Goal: Task Accomplishment & Management: Complete application form

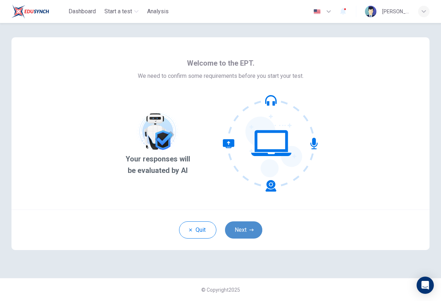
click at [173, 228] on button "Next" at bounding box center [243, 229] width 37 height 17
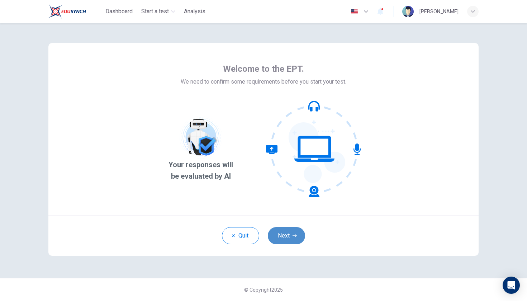
click at [288, 238] on button "Next" at bounding box center [286, 235] width 37 height 17
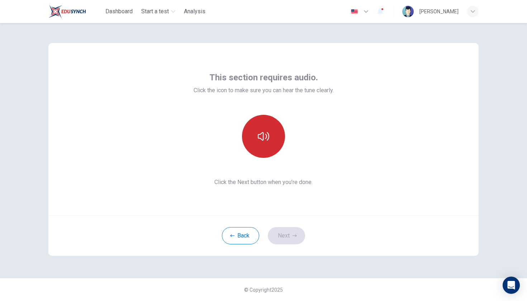
click at [259, 140] on icon "button" at bounding box center [263, 136] width 11 height 11
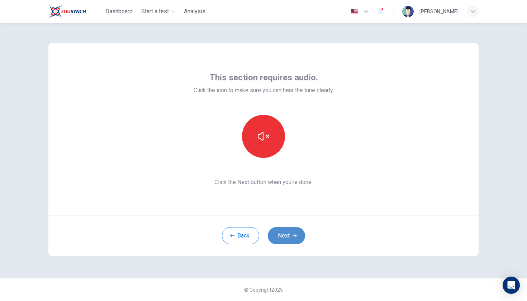
click at [294, 234] on icon "button" at bounding box center [295, 236] width 4 height 4
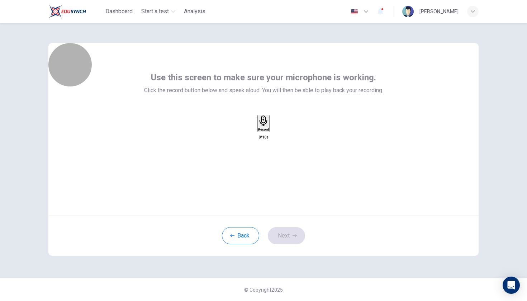
click at [261, 131] on h6 "Record" at bounding box center [263, 130] width 11 height 4
click at [261, 170] on h6 "Stop" at bounding box center [263, 172] width 7 height 4
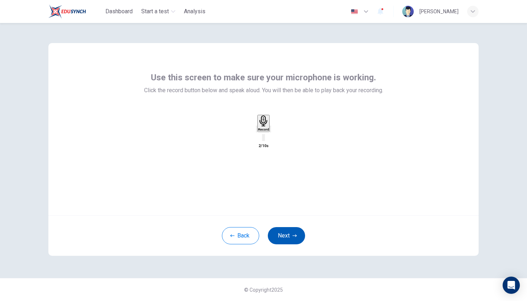
click at [290, 235] on button "Next" at bounding box center [286, 235] width 37 height 17
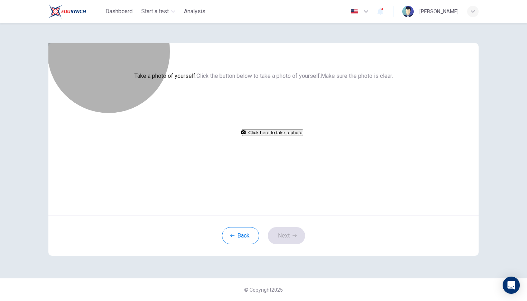
click at [278, 136] on button "Click here to take a photo" at bounding box center [272, 132] width 61 height 7
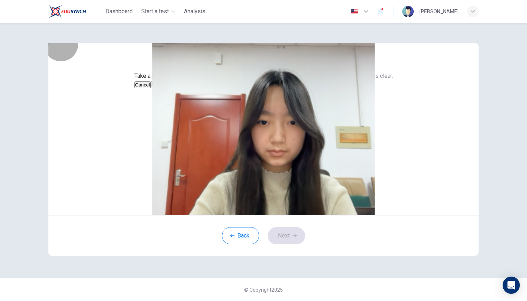
click at [163, 88] on button "Save" at bounding box center [157, 84] width 12 height 7
click at [280, 244] on button "Next" at bounding box center [286, 235] width 37 height 17
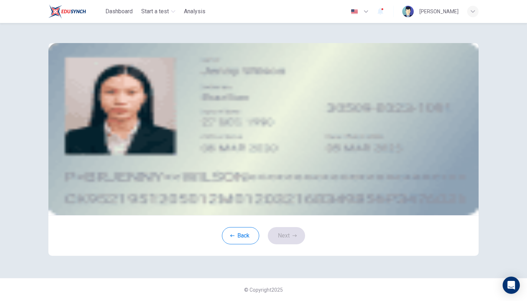
click at [109, 106] on button "take photo" at bounding box center [105, 102] width 7 height 8
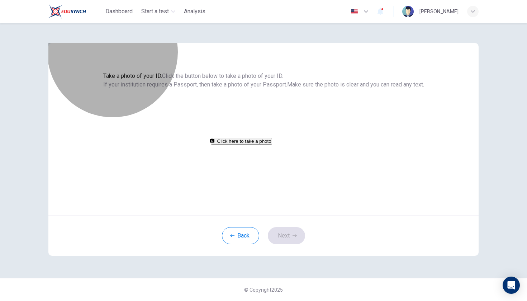
click at [272, 145] on button "Click here to take a photo" at bounding box center [241, 141] width 61 height 7
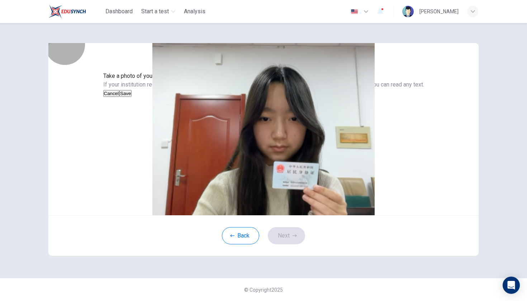
click at [132, 97] on button "Save" at bounding box center [125, 93] width 12 height 7
click at [288, 244] on button "Next" at bounding box center [286, 235] width 37 height 17
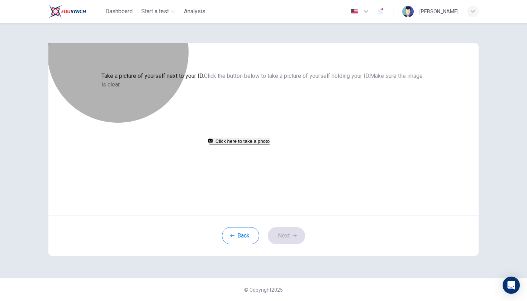
click at [271, 145] on button "Click here to take a photo" at bounding box center [239, 141] width 61 height 7
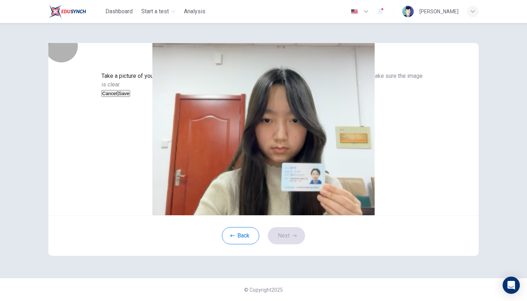
click at [130, 97] on button "Save" at bounding box center [124, 93] width 12 height 7
click at [293, 238] on icon "button" at bounding box center [295, 236] width 4 height 4
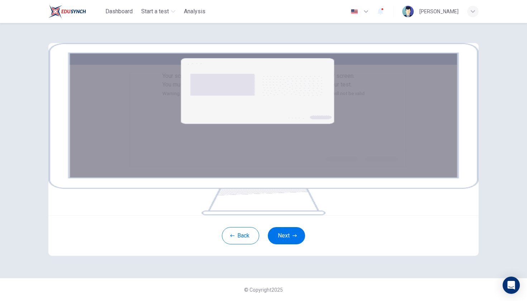
scroll to position [53, 0]
click at [287, 244] on button "Next" at bounding box center [286, 235] width 37 height 17
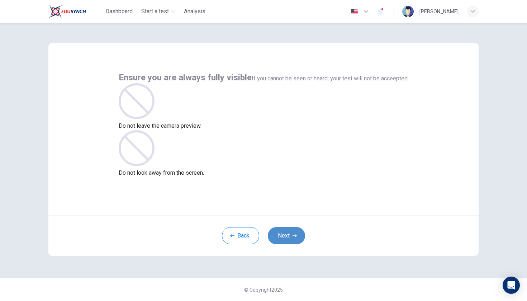
click at [289, 235] on button "Next" at bounding box center [286, 235] width 37 height 17
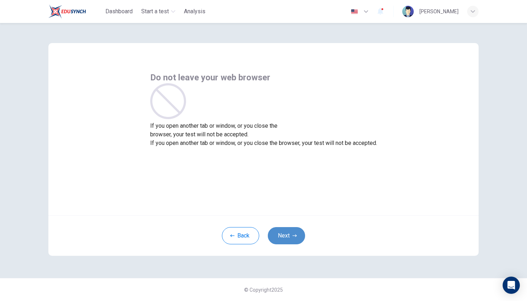
click at [289, 235] on button "Next" at bounding box center [286, 235] width 37 height 17
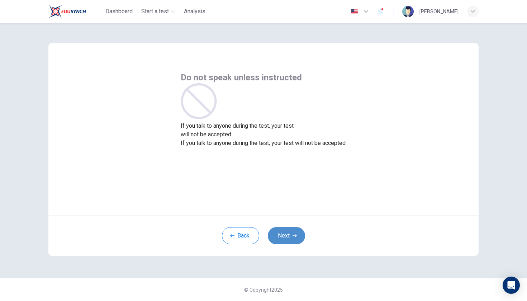
click at [289, 235] on button "Next" at bounding box center [286, 235] width 37 height 17
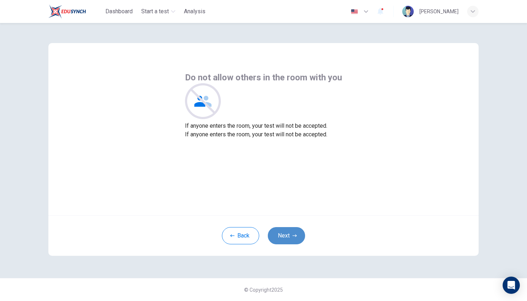
click at [289, 235] on button "Next" at bounding box center [286, 235] width 37 height 17
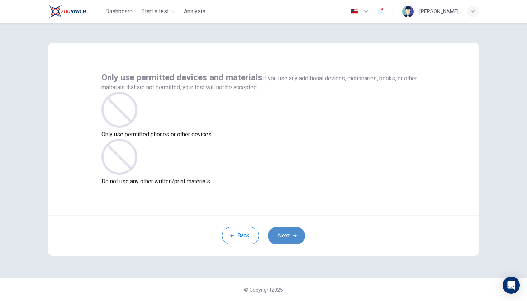
click at [289, 235] on button "Next" at bounding box center [286, 235] width 37 height 17
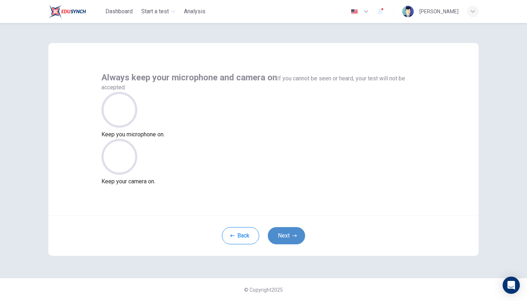
click at [289, 235] on button "Next" at bounding box center [286, 235] width 37 height 17
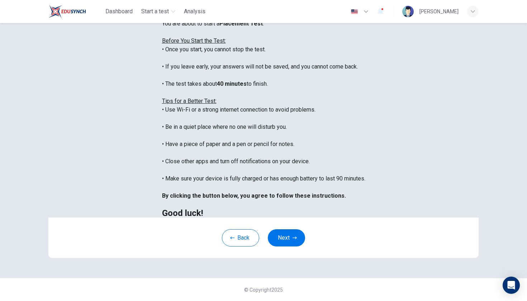
scroll to position [66, 0]
click at [278, 247] on button "Next" at bounding box center [286, 237] width 37 height 17
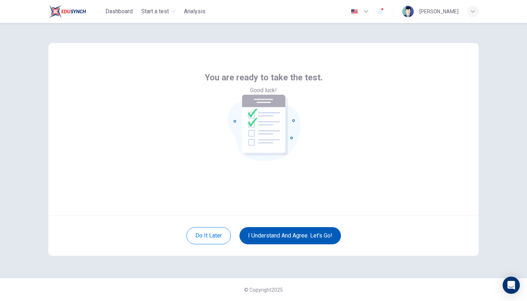
click at [280, 233] on button "I understand and agree. Let’s go!" at bounding box center [291, 235] width 102 height 17
click at [282, 234] on button "I understand and agree. Let’s go!" at bounding box center [291, 235] width 102 height 17
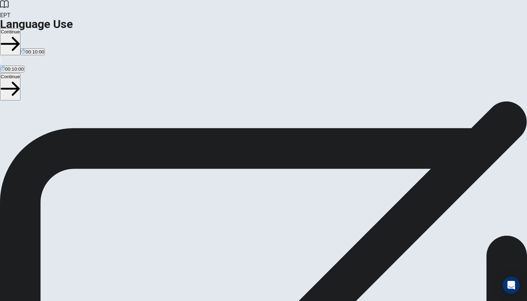
click at [20, 28] on button "Continue" at bounding box center [10, 41] width 20 height 27
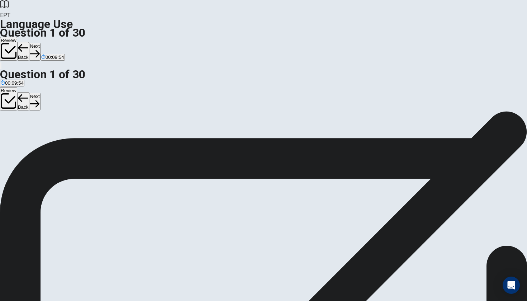
click at [40, 43] on button "Next" at bounding box center [34, 52] width 11 height 18
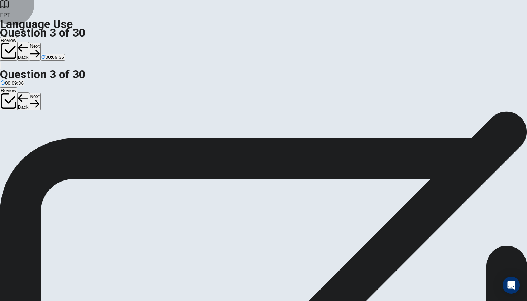
click at [40, 43] on button "Next" at bounding box center [34, 52] width 11 height 18
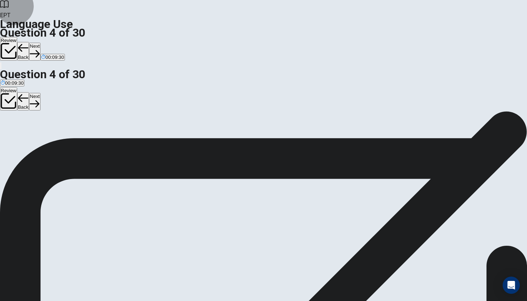
click at [40, 43] on button "Next" at bounding box center [34, 52] width 11 height 18
click at [28, 43] on button "Next" at bounding box center [22, 52] width 11 height 18
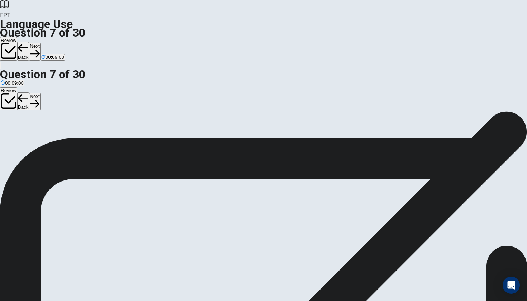
click at [40, 43] on button "Next" at bounding box center [34, 52] width 11 height 18
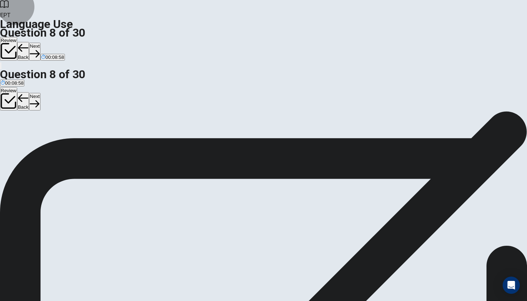
click at [40, 43] on button "Next" at bounding box center [34, 52] width 11 height 18
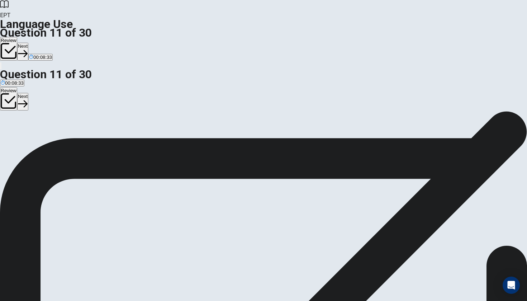
click at [28, 43] on button "Next" at bounding box center [22, 52] width 11 height 18
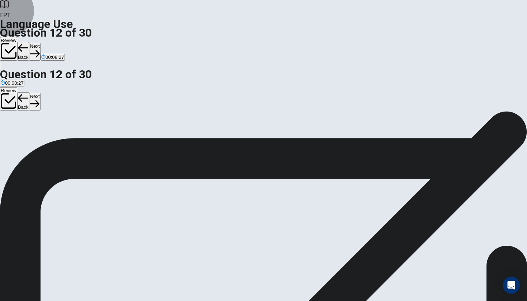
click at [40, 43] on button "Next" at bounding box center [34, 52] width 11 height 18
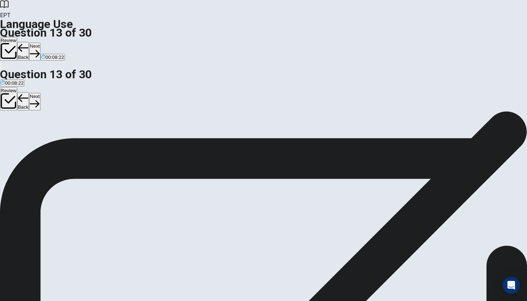
click at [40, 43] on button "Next" at bounding box center [34, 52] width 11 height 18
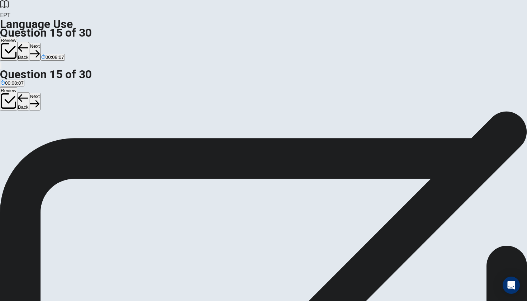
click at [40, 43] on button "Next" at bounding box center [34, 52] width 11 height 18
click at [28, 43] on button "Next" at bounding box center [22, 52] width 11 height 18
click at [40, 43] on button "Next" at bounding box center [34, 52] width 11 height 18
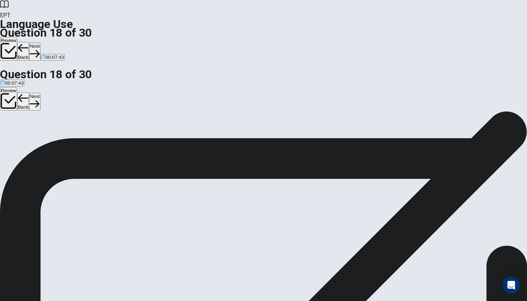
click at [40, 43] on button "Next" at bounding box center [34, 52] width 11 height 18
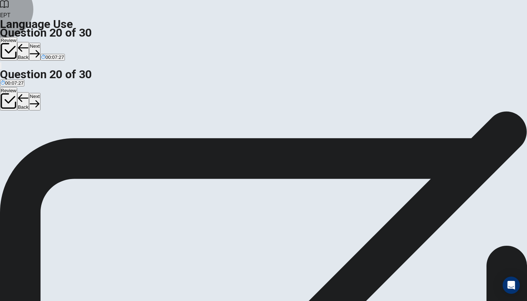
click at [40, 43] on button "Next" at bounding box center [34, 52] width 11 height 18
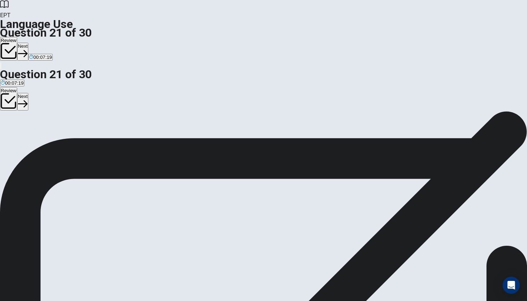
click at [28, 43] on button "Next" at bounding box center [22, 52] width 11 height 18
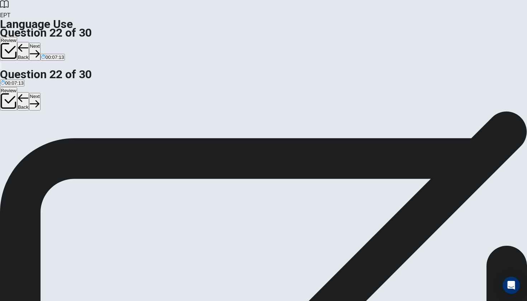
click at [40, 43] on button "Next" at bounding box center [34, 52] width 11 height 18
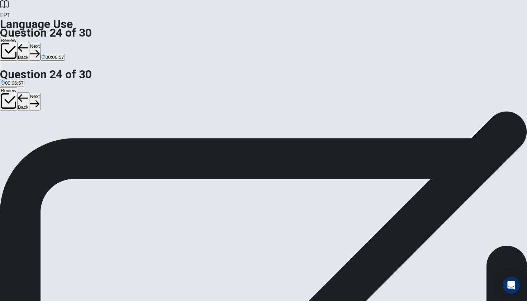
click at [40, 43] on button "Next" at bounding box center [34, 52] width 11 height 18
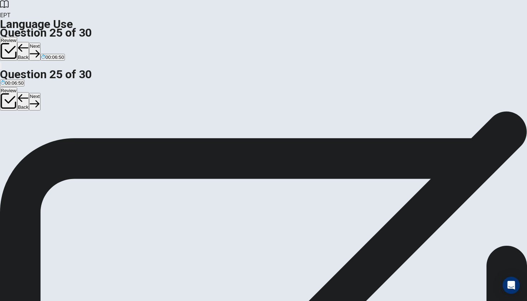
click at [40, 43] on button "Next" at bounding box center [34, 52] width 11 height 18
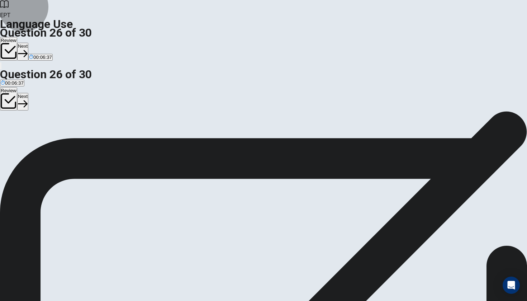
click at [28, 49] on icon "button" at bounding box center [23, 54] width 10 height 10
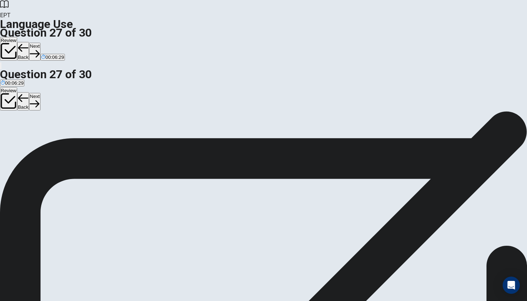
click at [40, 43] on button "Next" at bounding box center [34, 52] width 11 height 18
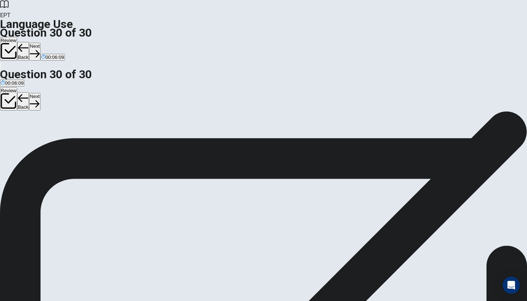
click at [40, 43] on button "Next" at bounding box center [34, 52] width 11 height 18
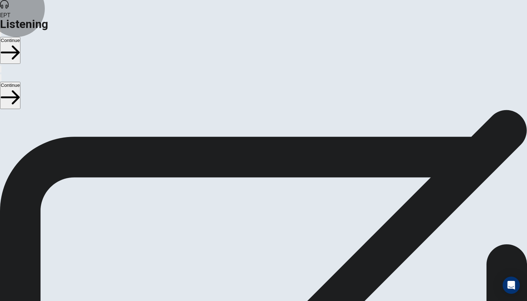
click at [20, 37] on button "Continue" at bounding box center [10, 50] width 20 height 27
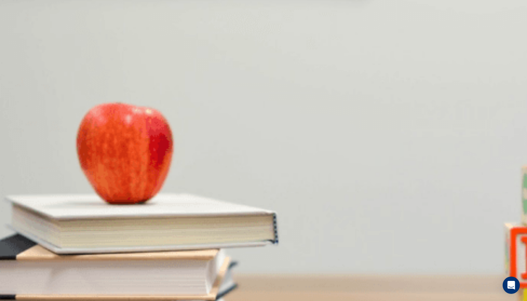
scroll to position [23, 0]
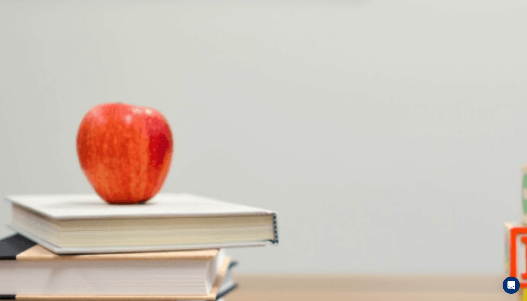
scroll to position [304, 0]
click at [20, 37] on button "Continue" at bounding box center [10, 50] width 20 height 27
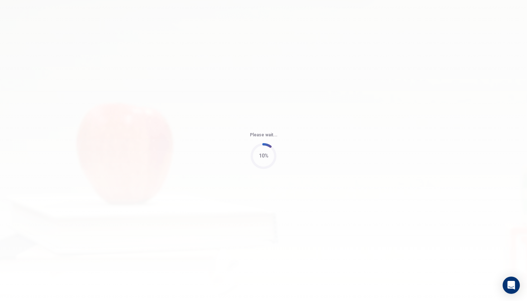
type input "54"
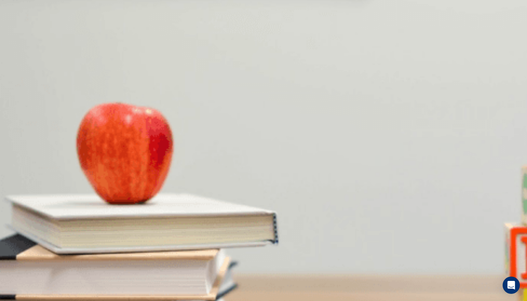
scroll to position [669, 0]
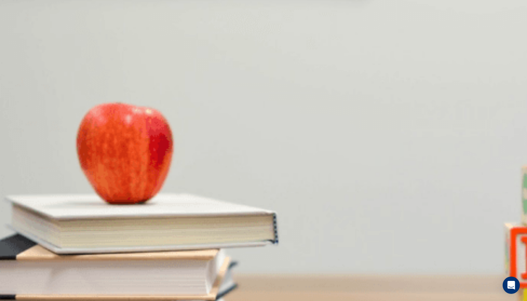
drag, startPoint x: 309, startPoint y: 207, endPoint x: 316, endPoint y: 197, distance: 12.8
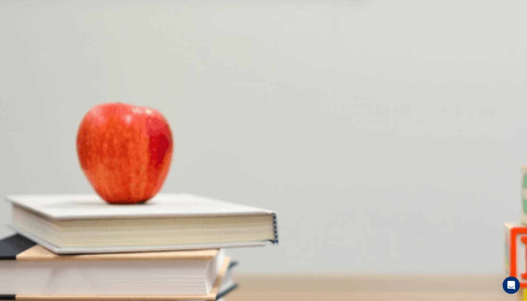
click at [20, 37] on button "Continue" at bounding box center [10, 50] width 20 height 27
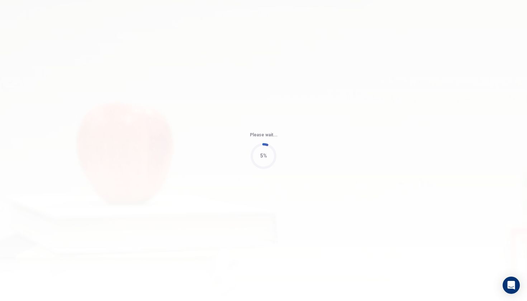
type input "63"
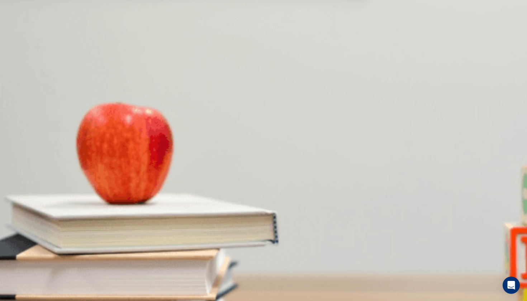
scroll to position [669, 0]
drag, startPoint x: 324, startPoint y: 213, endPoint x: 323, endPoint y: 217, distance: 4.1
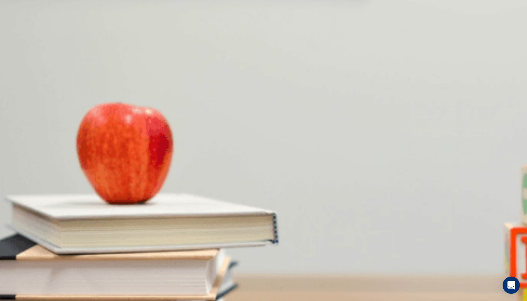
drag, startPoint x: 309, startPoint y: 243, endPoint x: 314, endPoint y: 239, distance: 6.9
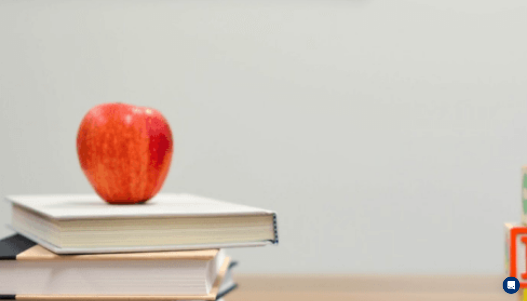
click at [20, 37] on button "Continue" at bounding box center [10, 50] width 20 height 27
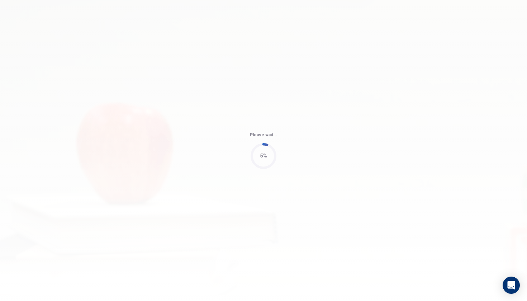
type input "60"
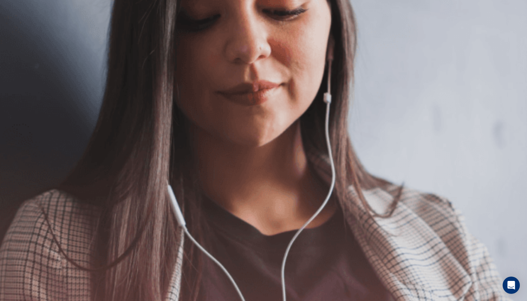
click at [20, 37] on button "Continue" at bounding box center [10, 50] width 20 height 27
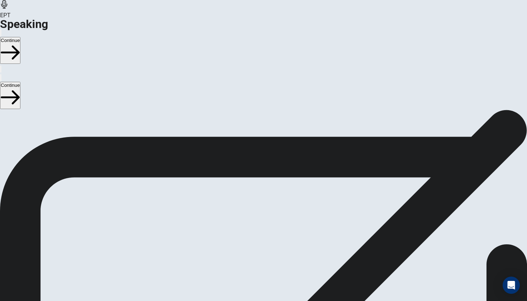
scroll to position [41, 0]
click at [20, 37] on button "Continue" at bounding box center [10, 50] width 20 height 27
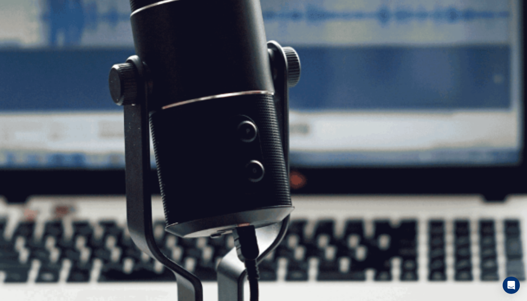
click at [20, 37] on button "Continue" at bounding box center [10, 50] width 20 height 27
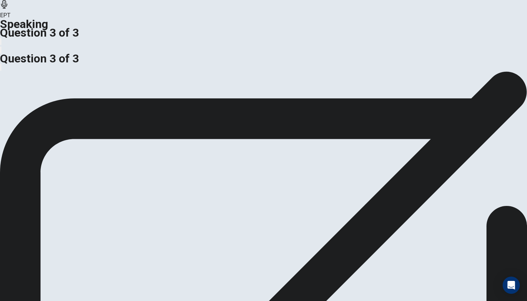
scroll to position [0, 0]
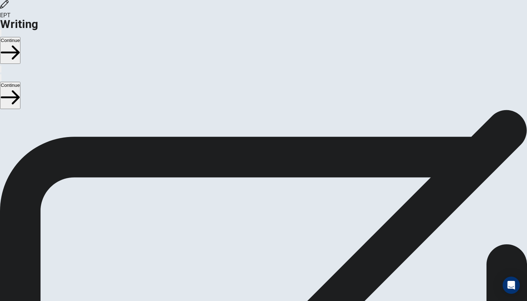
click at [20, 37] on button "Continue" at bounding box center [10, 50] width 20 height 27
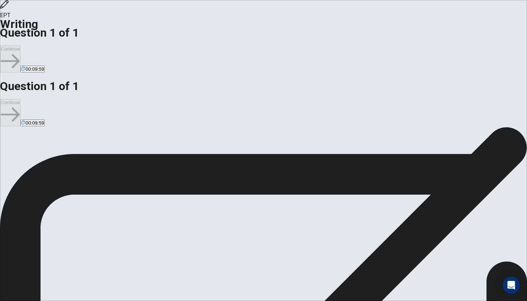
type textarea "O"
type textarea "x"
type textarea "Ou"
type textarea "x"
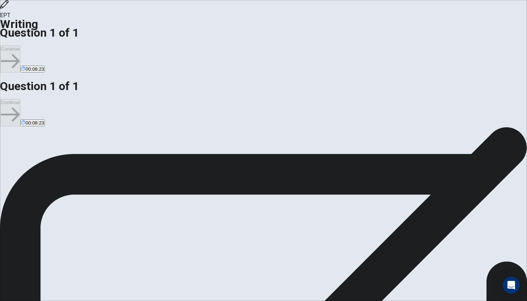
type textarea "O"
type textarea "x"
type textarea "O"
type textarea "x"
type textarea "Ou"
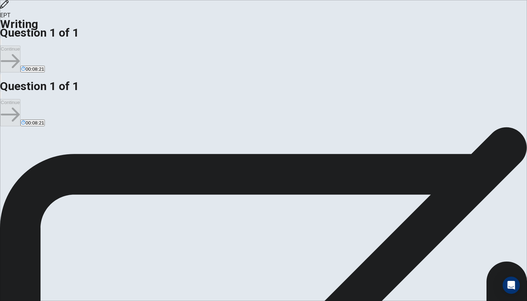
type textarea "x"
type textarea "Our"
type textarea "x"
type textarea "Our"
type textarea "x"
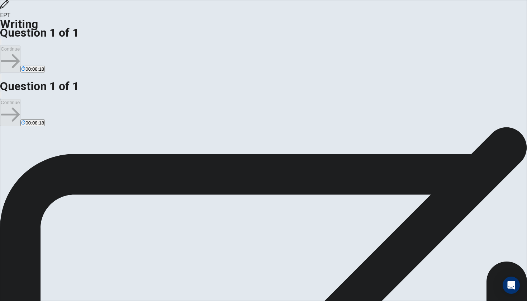
type textarea "Our W"
type textarea "x"
type textarea "Our We"
type textarea "x"
type textarea "Our Wee"
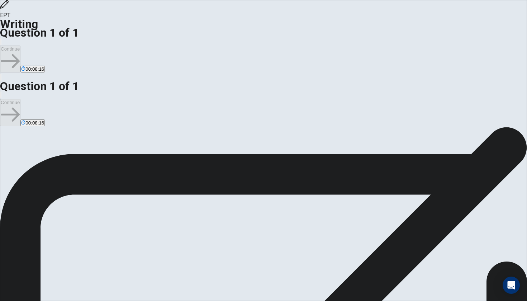
type textarea "x"
type textarea "Our Week"
type textarea "x"
type textarea "Our Weekl"
type textarea "x"
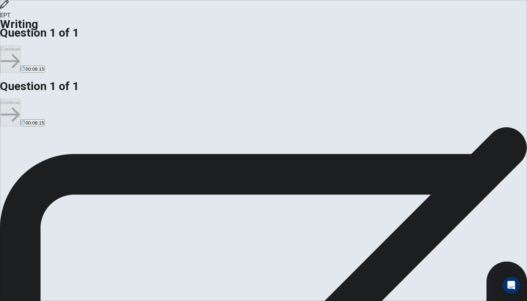
type textarea "Our Weekly"
type textarea "x"
type textarea "Our Weekly"
type textarea "x"
type textarea "Our Weekly S"
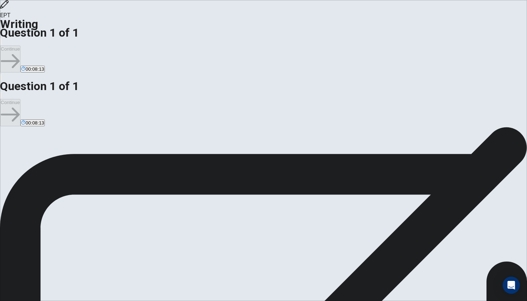
type textarea "x"
type textarea "Our Weekly Su"
type textarea "x"
type textarea "Our Weekly Sun"
type textarea "x"
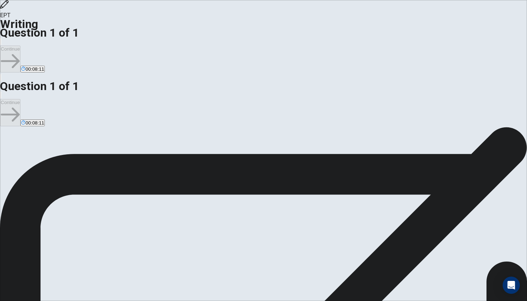
type textarea "Our Weekly [PERSON_NAME]"
type textarea "x"
type textarea "Our Weekly Sunda"
type textarea "x"
type textarea "Our Weekly [DATE]"
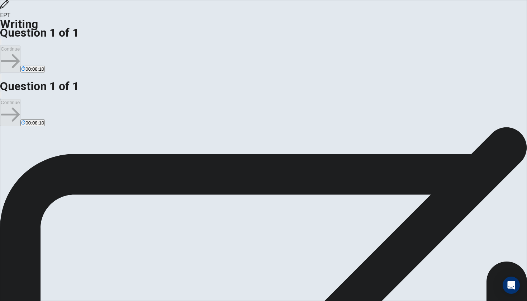
type textarea "x"
type textarea "Our Weekly [DATE]"
type textarea "x"
type textarea "Our Weekly [DATE] B"
type textarea "x"
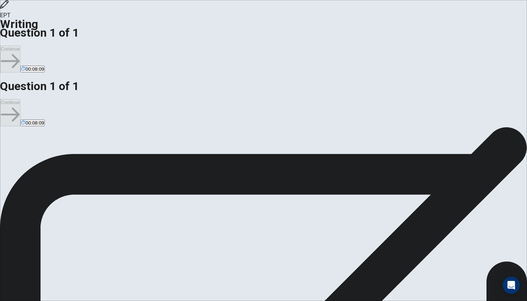
type textarea "Our Weekly [DATE] Br"
type textarea "x"
type textarea "Our Weekly [DATE] Bre"
type textarea "x"
type textarea "Our Weekly [DATE] Brea"
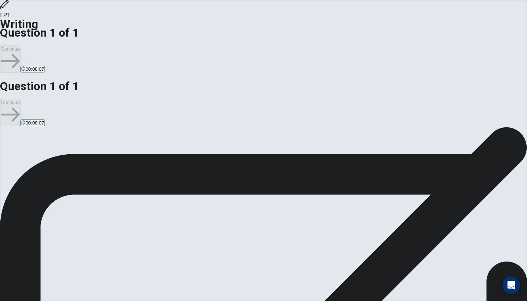
type textarea "x"
type textarea "Our Weekly [DATE] Break"
type textarea "x"
type textarea "Our Weekly [DATE] Breakf"
type textarea "x"
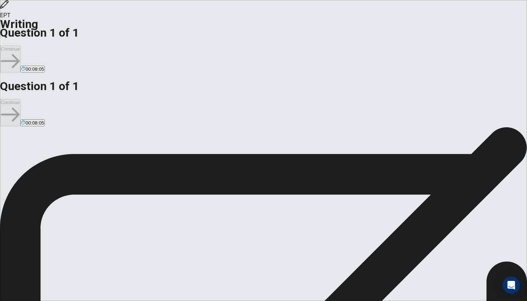
type textarea "Our Weekly [DATE] Breakfa"
type textarea "x"
type textarea "Our Weekly [DATE] Breakfas"
type textarea "x"
type textarea "Our Weekly [DATE] Breakfast"
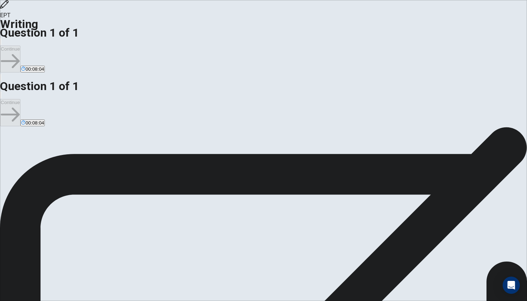
type textarea "x"
type textarea "Our Weekly [DATE] Breakfast"
type textarea "x"
type textarea "Our Weekly [DATE] Breakfast E"
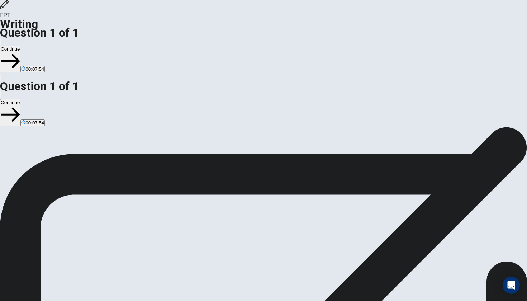
type textarea "x"
type textarea "Our Weekly [DATE] Breakfast Ev"
type textarea "x"
type textarea "Our Weekly [DATE] Breakfast Eve"
type textarea "x"
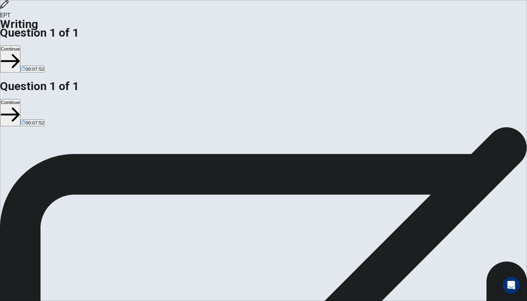
type textarea "Our Weekly [DATE] Breakfast Ever"
type textarea "x"
type textarea "Our Weekly [DATE] Breakfast Every"
type textarea "x"
type textarea "Our Weekly [DATE] Breakfast Every"
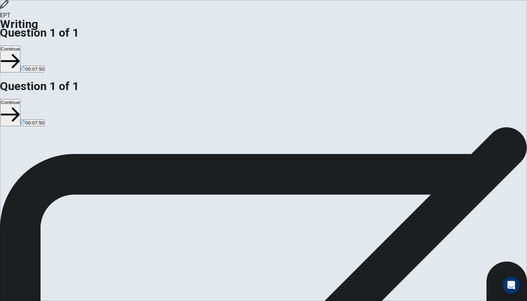
type textarea "x"
type textarea "Our Weekly [DATE] Breakfast Every S"
type textarea "x"
type textarea "Our Weekly [DATE] Breakfast Every Su"
type textarea "x"
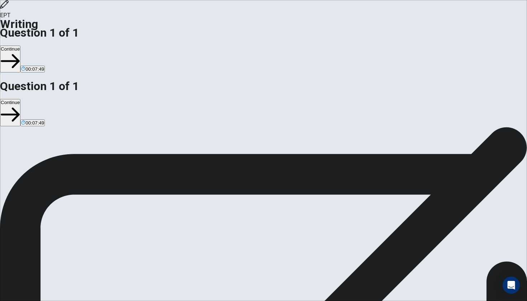
type textarea "Our Weekly [DATE] Breakfast Every Sun"
type textarea "x"
type textarea "Our Weekly [DATE] Breakfast Every [PERSON_NAME]"
type textarea "x"
type textarea "Our Weekly [DATE] Breakfast Every Sunda"
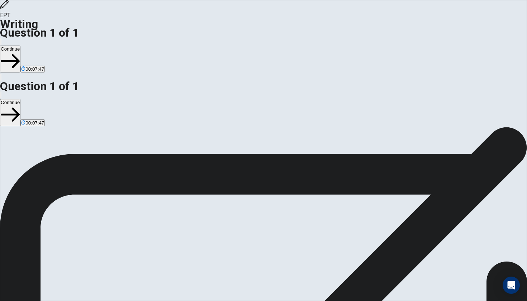
type textarea "x"
type textarea "Our Weekly [DATE] Breakfast Every [DATE]"
type textarea "x"
type textarea "Our Weekly [DATE] Breakfast Every [DATE]"
type textarea "x"
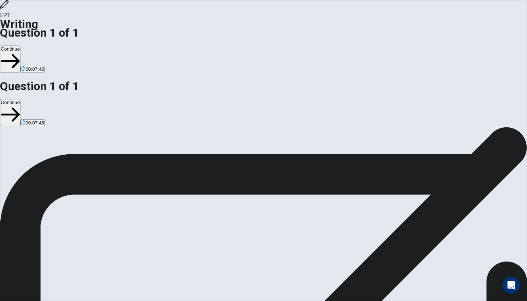
type textarea "Our Weekly [DATE] Breakfast Every [DATE] m"
type textarea "x"
type textarea "Our Weekly [DATE] Breakfast Every [DATE] mo"
type textarea "x"
type textarea "Our Weekly [DATE] Breakfast Every [DATE] mor"
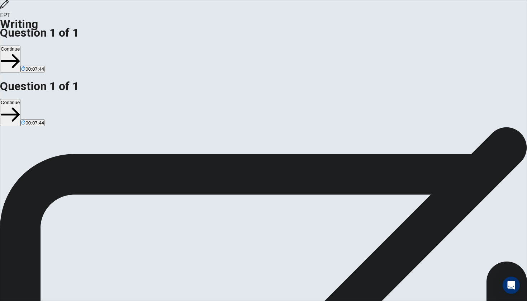
type textarea "x"
type textarea "Our Weekly [DATE] Breakfast Every [DATE] morn"
type textarea "x"
type textarea "Our Weekly [DATE] Breakfast Every [DATE] morni"
type textarea "x"
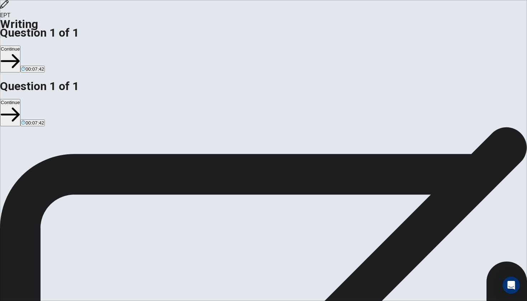
type textarea "Our Weekly [DATE] Breakfast Every [DATE] mornin"
type textarea "x"
type textarea "Our Weekly [DATE] Breakfast Every [DATE] morning"
type textarea "x"
type textarea "Our Weekly [DATE] Breakfast Every [DATE] morning,"
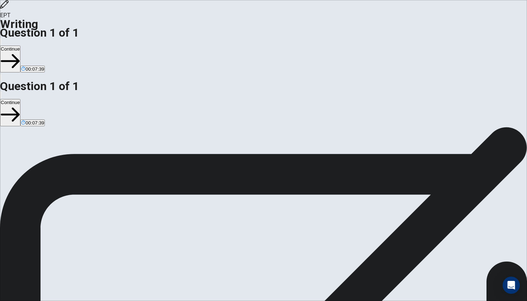
type textarea "x"
type textarea "Our Weekly [DATE] Breakfast Every [DATE] morning,m"
type textarea "x"
type textarea "Our Weekly [DATE] Breakfast Every [DATE] morning,my"
type textarea "x"
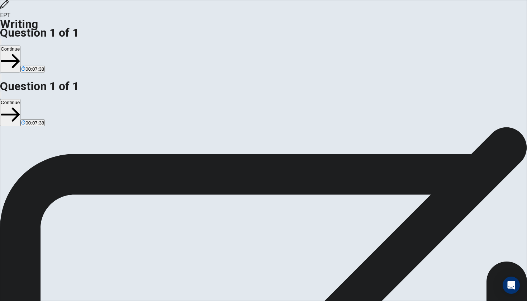
type textarea "Our Weekly [DATE] Breakfast Every [DATE] morning,my"
type textarea "x"
type textarea "Our Weekly [DATE] Breakfast Every [DATE] morning,my f"
type textarea "x"
type textarea "Our Weekly [DATE] Breakfast Every [DATE] morning,my fa"
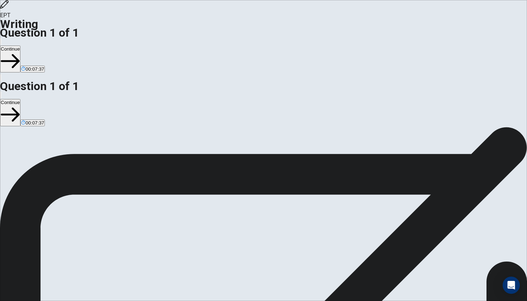
type textarea "x"
type textarea "Our Weekly [DATE] Breakfast Every [DATE] morning,my fam"
type textarea "x"
type textarea "Our Weekly [DATE] Breakfast Every [DATE] morning,my fami"
type textarea "x"
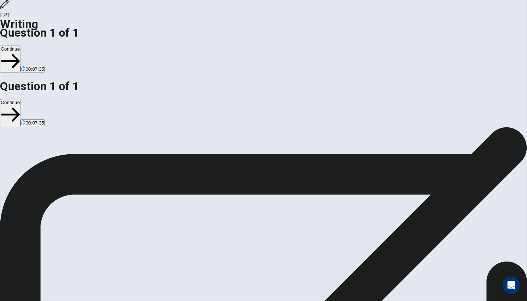
type textarea "Our Weekly [DATE] Breakfast Every [DATE] morning,my famil"
type textarea "x"
type textarea "Our Weekly [DATE] Breakfast Every [DATE] morning,my family"
type textarea "x"
type textarea "Our Weekly [DATE] Breakfast Every [DATE] morning,my family"
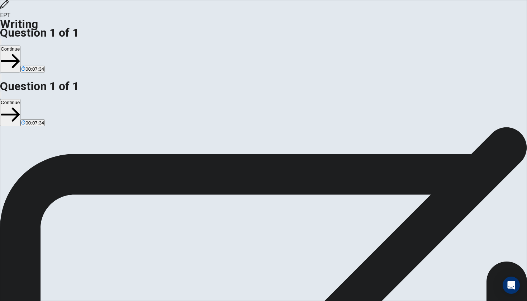
type textarea "x"
type textarea "Our Weekly [DATE] Breakfast Every [DATE] morning,my family h"
type textarea "x"
type textarea "Our Weekly [DATE] Breakfast Every [DATE] morning,my family ha"
type textarea "x"
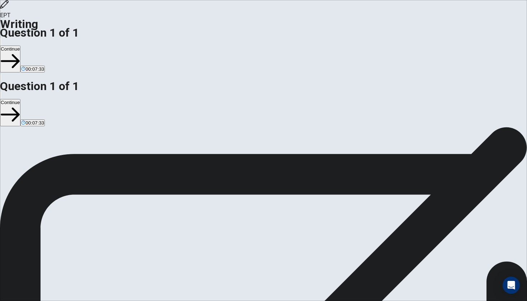
type textarea "Our Weekly [DATE] Breakfast Every [DATE] morning,my family has"
type textarea "x"
type textarea "Our Weekly [DATE] Breakfast Every [DATE] morning,my family has"
type textarea "x"
type textarea "Our Weekly [DATE] Breakfast Every [DATE] morning,my family has a"
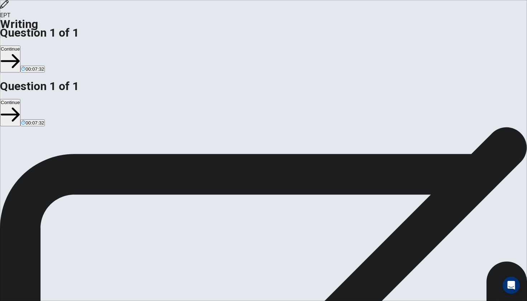
type textarea "x"
type textarea "Our Weekly [DATE] Breakfast Every [DATE] morning,my family has a"
type textarea "x"
type textarea "Our Weekly [DATE] Breakfast Every [DATE] morning,my family has a s"
type textarea "x"
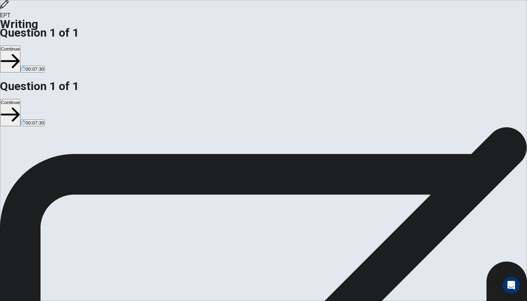
type textarea "Our Weekly [DATE] Breakfast Every [DATE] morning,my family has a sp"
type textarea "x"
type textarea "Our Weekly [DATE] Breakfast Every [DATE] morning,my family has a spe"
type textarea "x"
type textarea "Our Weekly [DATE] Breakfast Every [DATE] morning,my family has a spec"
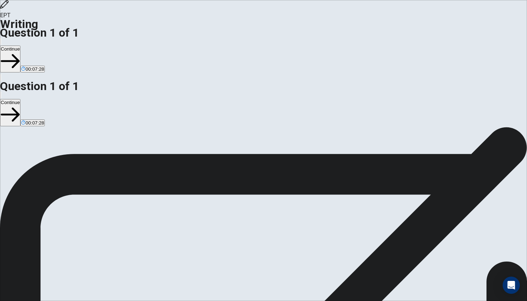
type textarea "x"
type textarea "Our Weekly [DATE] Breakfast Every [DATE] morning,my family has a speci"
type textarea "x"
type textarea "Our Weekly [DATE] Breakfast Every [DATE] morning,my family has a specia"
type textarea "x"
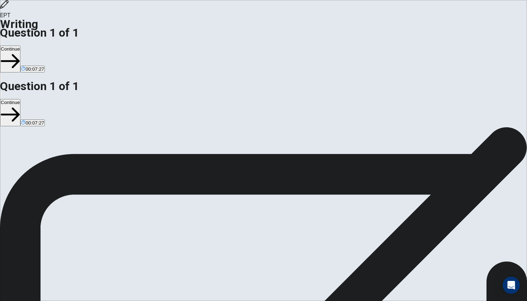
type textarea "Our Weekly [DATE] Breakfast Every [DATE] morning,my family has a special"
type textarea "x"
type textarea "Our Weekly [DATE] Breakfast Every [DATE] morning,my family has a special"
type textarea "x"
type textarea "Our Weekly [DATE] Breakfast Every [DATE] morning,my family has a special b"
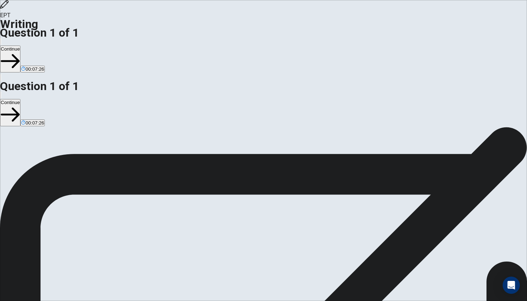
type textarea "x"
type textarea "Our Weekly [DATE] Breakfast Every [DATE] morning,my family has a special br"
type textarea "x"
type textarea "Our Weekly [DATE] Breakfast Every [DATE] morning,my family has a special bre"
type textarea "x"
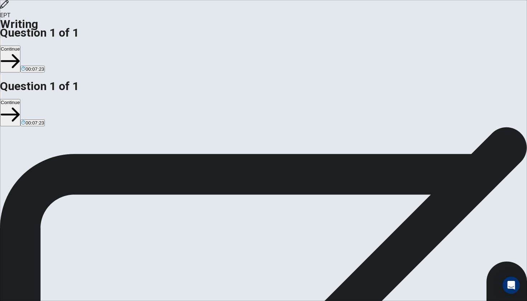
type textarea "Our Weekly [DATE] Breakfast Every [DATE] morning,my family has a special brea"
type textarea "x"
type textarea "Our Weekly [DATE] Breakfast Every [DATE] morning,my family has a special break"
type textarea "x"
type textarea "Our Weekly [DATE] Breakfast Every [DATE] morning,my family has a special breakf"
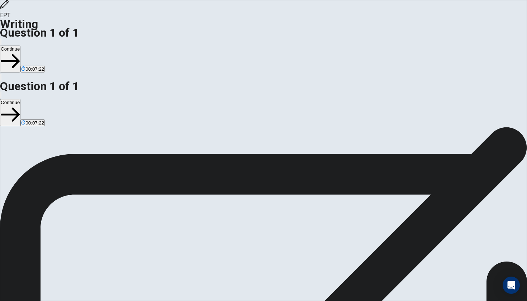
type textarea "x"
type textarea "Our Weekly [DATE] Breakfast Every [DATE] morning,my family has a special breakfa"
type textarea "x"
type textarea "Our Weekly [DATE] Breakfast Every [DATE] morning,my family has a special breakf…"
type textarea "x"
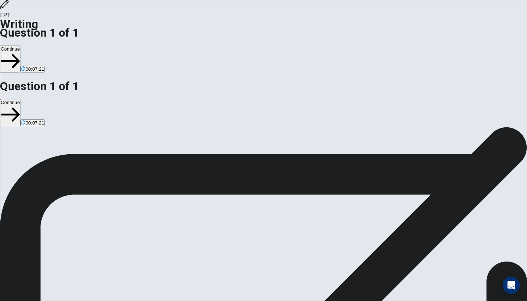
type textarea "Our Weekly [DATE] Breakfast Every [DATE] morning,my family has a special breakf…"
type textarea "x"
type textarea "Our Weekly [DATE] Breakfast Every [DATE] morning,my family has a special breakf…"
type textarea "x"
type textarea "Our Weekly [DATE] Breakfast Every [DATE] morning,my family has a special breakf…"
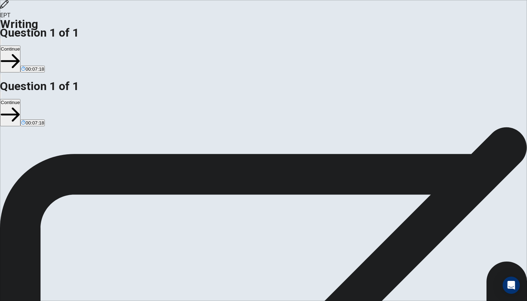
type textarea "x"
type textarea "Our Weekly [DATE] Breakfast Every [DATE] morning,my family has a special breakf…"
type textarea "x"
type textarea "Our Weekly [DATE] Breakfast Every [DATE] morning,my family has a special breakf…"
type textarea "x"
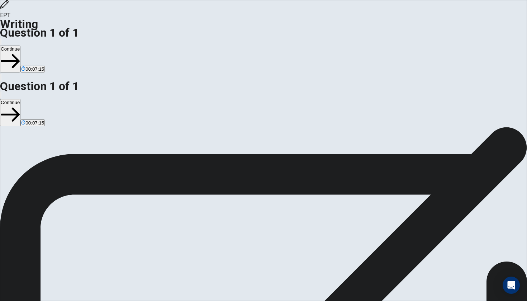
type textarea "Our Weekly [DATE] Breakfast Every [DATE] morning,my family has a special breakf…"
type textarea "x"
type textarea "Our Weekly [DATE] Breakfast Every [DATE] morning,my family has a special breakf…"
type textarea "x"
type textarea "Our Weekly [DATE] Breakfast Every [DATE] morning,my family has a special breakf…"
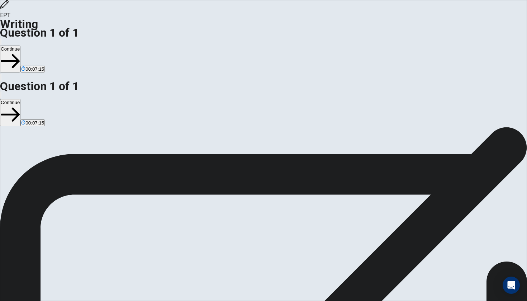
type textarea "x"
type textarea "Our Weekly [DATE] Breakfast Every [DATE] morning,my family has a special breakf…"
type textarea "x"
type textarea "Our Weekly [DATE] Breakfast Every [DATE] morning,my family has a special breakf…"
type textarea "x"
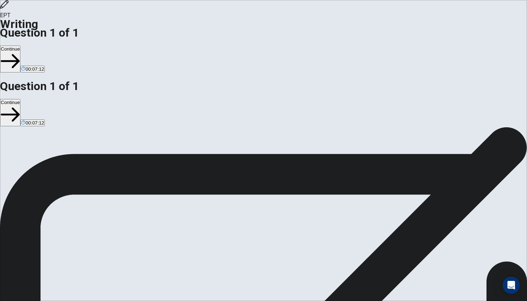
type textarea "Our Weekly [DATE] Breakfast Every [DATE] morning,my family has a special breakf…"
type textarea "x"
type textarea "Our Weekly [DATE] Breakfast Every [DATE] morning,my family has a special breakf…"
type textarea "x"
type textarea "Our Weekly [DATE] Breakfast Every [DATE] morning,my family has a special breakf…"
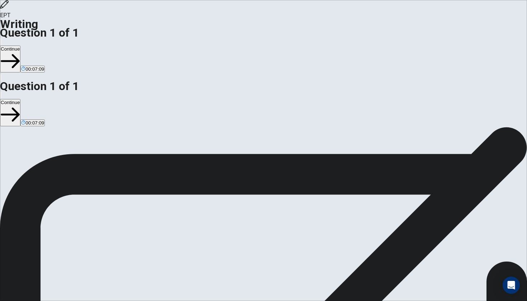
type textarea "x"
type textarea "Our Weekly [DATE] Breakfast Every [DATE] morning,my family has a special breakf…"
type textarea "x"
type textarea "Our Weekly [DATE] Breakfast Every [DATE] morning,my family has a special breakf…"
click at [20, 46] on button "Continue" at bounding box center [10, 59] width 20 height 27
